Goal: Task Accomplishment & Management: Use online tool/utility

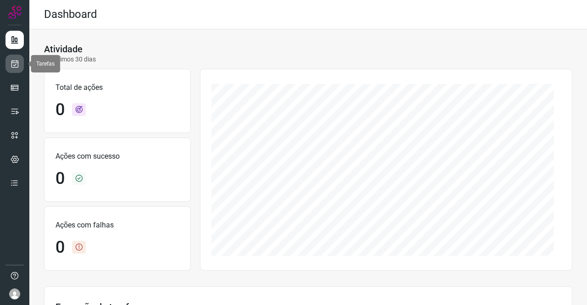
click at [13, 58] on link at bounding box center [15, 64] width 18 height 18
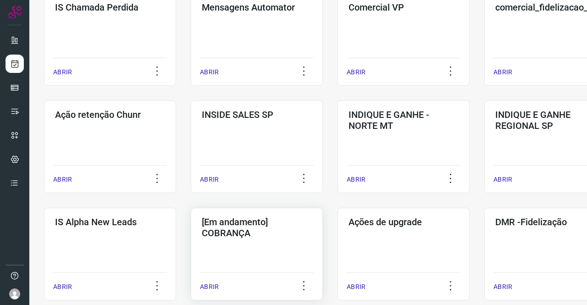
scroll to position [275, 0]
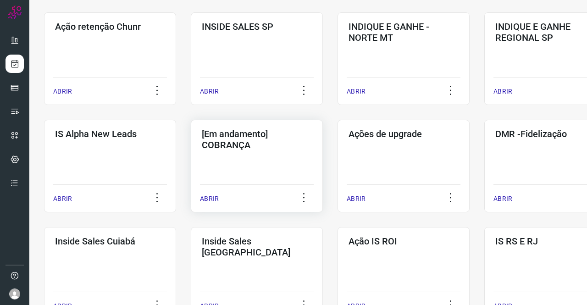
click at [337, 163] on div "[Em andamento] COBRANÇA ABRIR" at bounding box center [403, 166] width 132 height 93
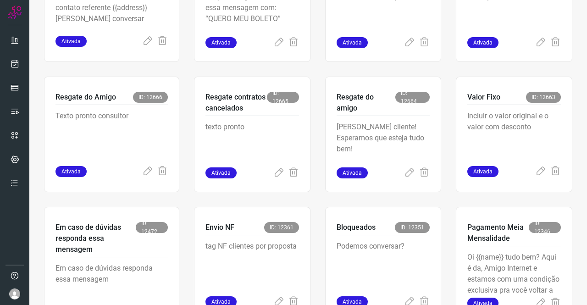
scroll to position [191, 0]
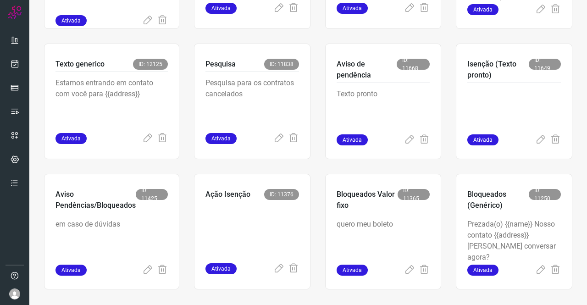
scroll to position [558, 0]
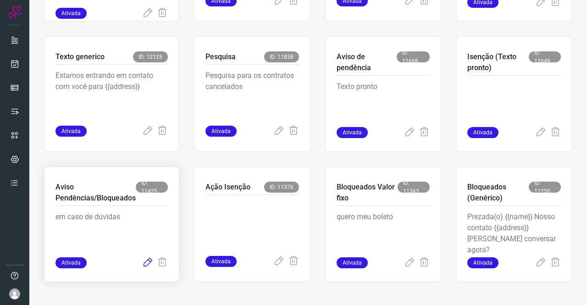
click at [147, 264] on icon at bounding box center [147, 262] width 11 height 11
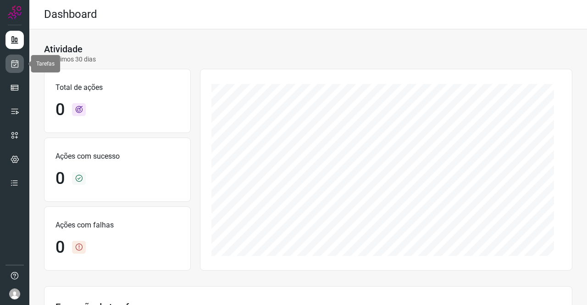
click at [14, 66] on icon at bounding box center [15, 63] width 10 height 9
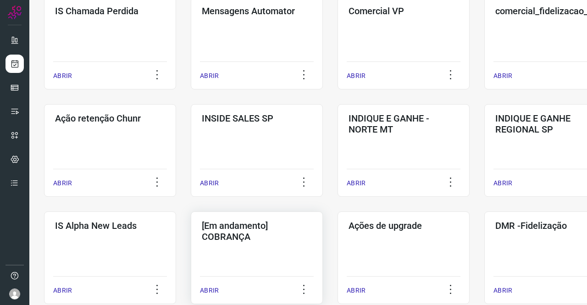
click at [271, 233] on h3 "[Em andamento] COBRANÇA" at bounding box center [257, 231] width 110 height 22
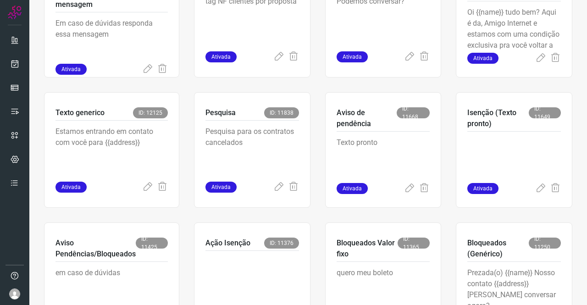
scroll to position [558, 0]
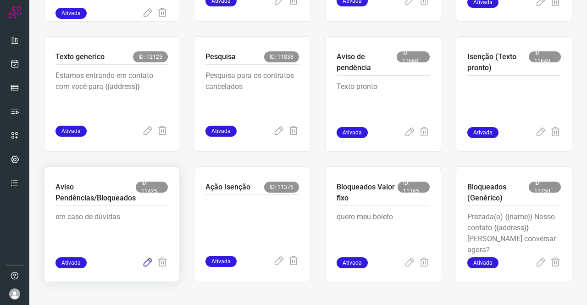
click at [147, 262] on icon at bounding box center [147, 262] width 11 height 11
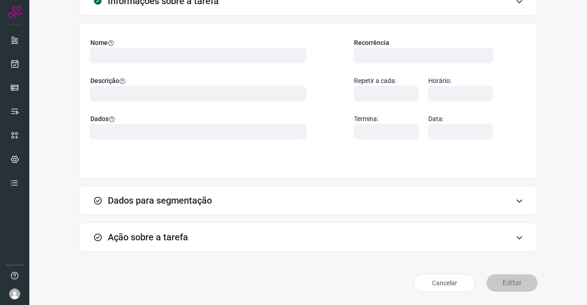
scroll to position [53, 0]
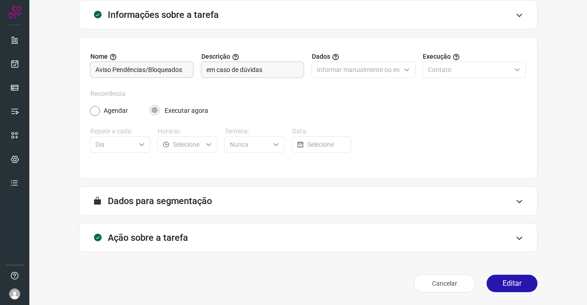
click at [191, 228] on div "Ação sobre a tarefa" at bounding box center [308, 237] width 458 height 29
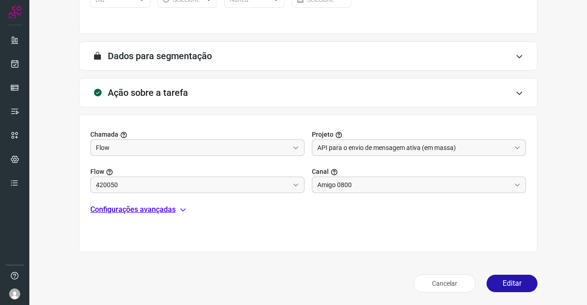
click at [151, 208] on p "Configurações avançadas" at bounding box center [132, 209] width 85 height 11
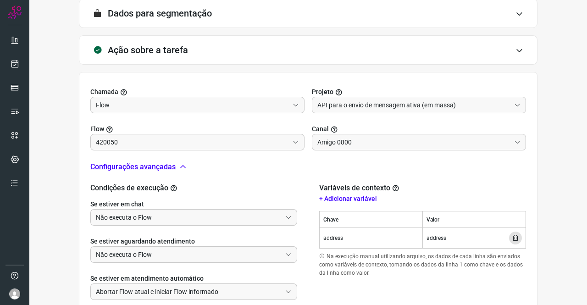
scroll to position [289, 0]
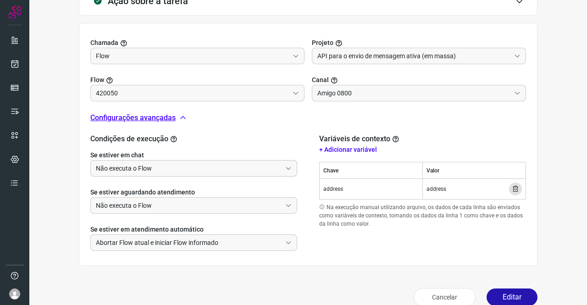
click at [161, 171] on input "Não executa o Flow" at bounding box center [189, 168] width 186 height 16
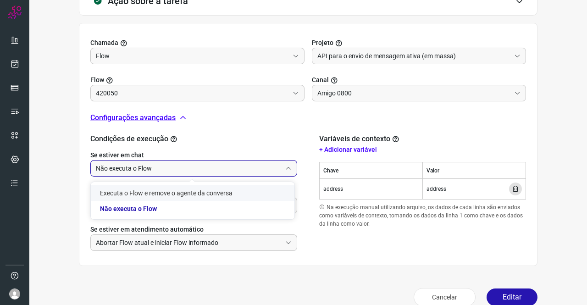
click at [140, 189] on li "Executa o Flow e remove o agente da conversa" at bounding box center [193, 193] width 204 height 16
type input "Executa o Flow e remove o agente da conversa"
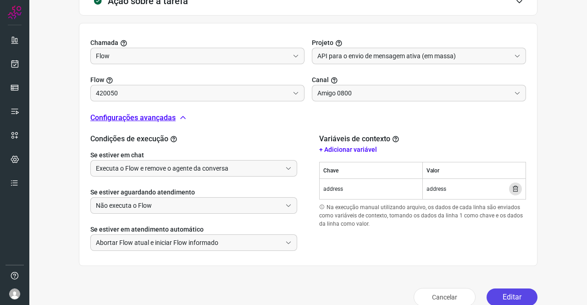
click at [493, 295] on button "Editar" at bounding box center [511, 296] width 51 height 17
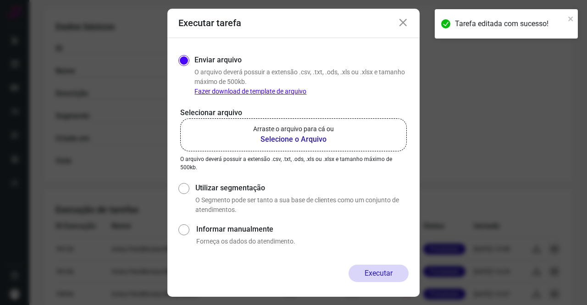
click at [288, 136] on b "Selecione o Arquivo" at bounding box center [293, 139] width 81 height 11
click at [0, 0] on input "Arraste o arquivo para cá ou Selecione o Arquivo" at bounding box center [0, 0] width 0 height 0
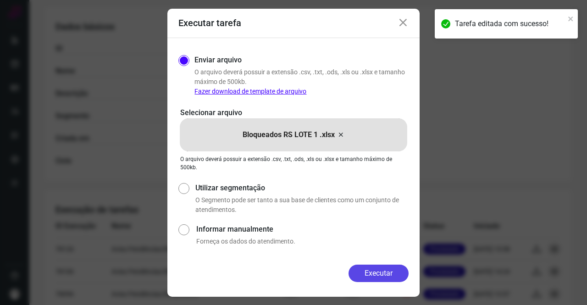
click at [381, 270] on button "Executar" at bounding box center [378, 273] width 60 height 17
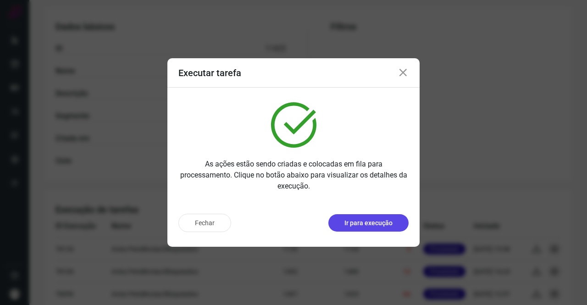
click at [359, 222] on p "Ir para execução" at bounding box center [368, 223] width 48 height 10
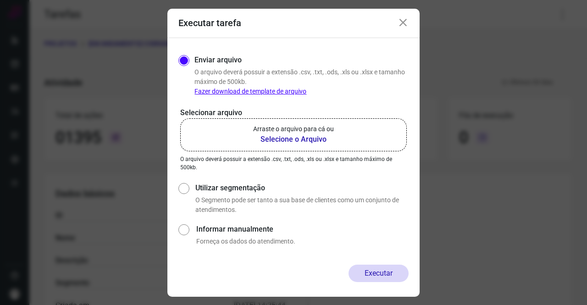
click at [329, 143] on b "Selecione o Arquivo" at bounding box center [293, 139] width 81 height 11
click at [0, 0] on input "Arraste o arquivo para cá ou Selecione o Arquivo" at bounding box center [0, 0] width 0 height 0
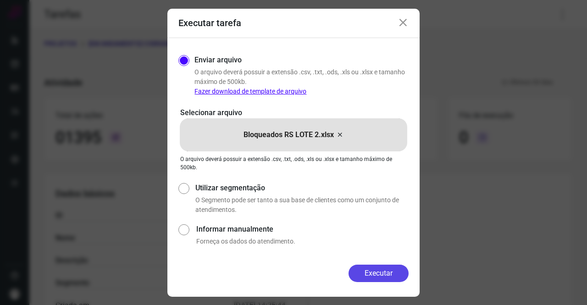
click at [376, 270] on button "Executar" at bounding box center [378, 273] width 60 height 17
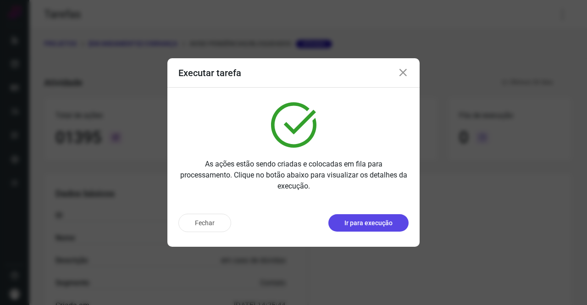
click at [381, 229] on button "Ir para execução" at bounding box center [368, 222] width 80 height 17
